Goal: Transaction & Acquisition: Purchase product/service

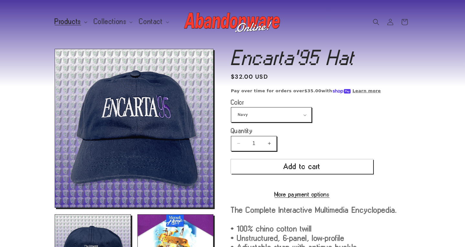
click at [75, 22] on span "Products" at bounding box center [68, 22] width 27 height 6
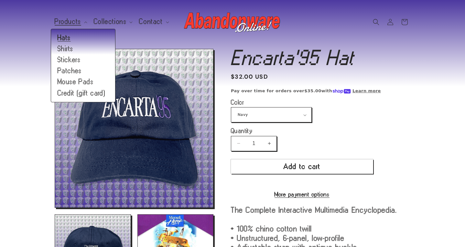
click at [70, 38] on link "Hats" at bounding box center [83, 37] width 64 height 11
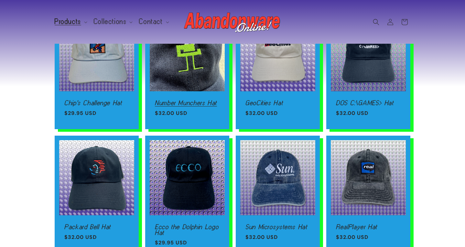
scroll to position [400, 0]
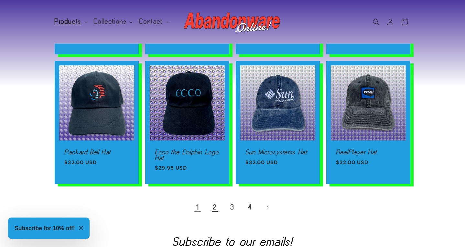
click at [215, 205] on link "2" at bounding box center [215, 207] width 14 height 14
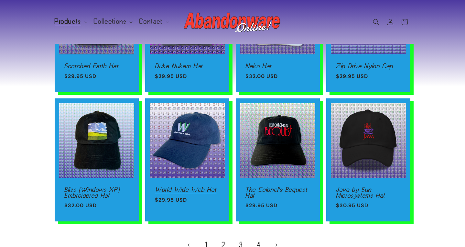
scroll to position [393, 0]
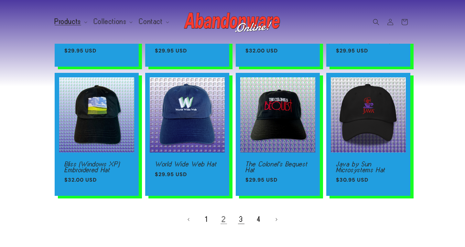
click at [238, 215] on link "3" at bounding box center [241, 219] width 14 height 14
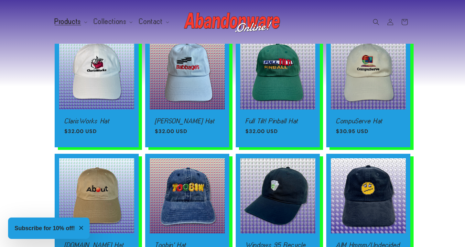
scroll to position [240, 0]
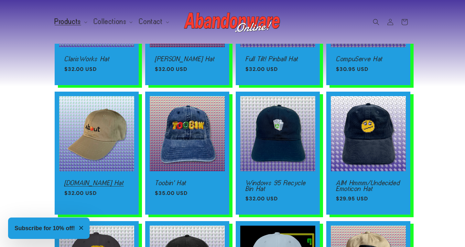
click at [109, 180] on link "About.com Hat" at bounding box center [96, 183] width 65 height 6
